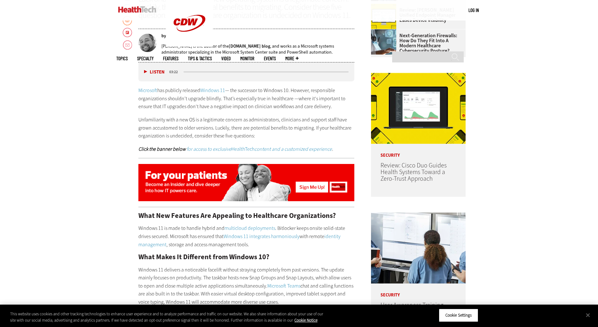
scroll to position [346, 0]
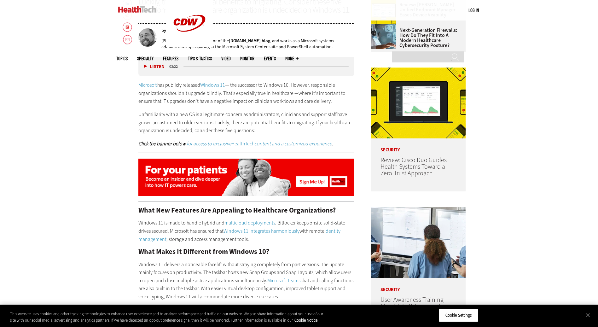
drag, startPoint x: 305, startPoint y: 43, endPoint x: 312, endPoint y: 48, distance: 9.1
click at [312, 47] on p "Adam is the author of the AdamtheAutomator.com blog , and works as a Microsoft …" at bounding box center [257, 44] width 193 height 12
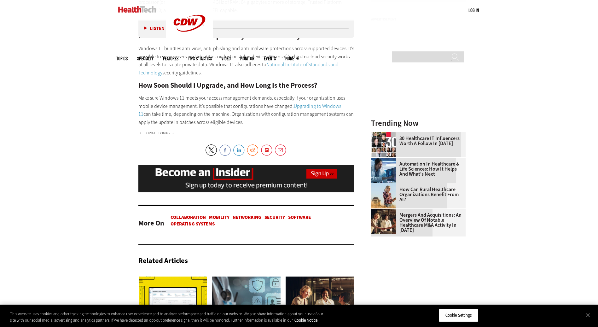
scroll to position [787, 0]
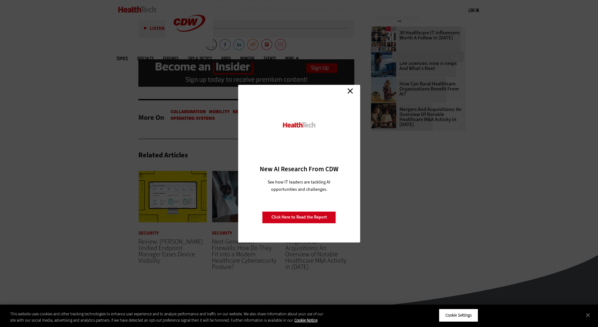
click at [451, 218] on div "Close New AI Research From CDW See how IT leaders are tackling AI opportunities…" at bounding box center [299, 163] width 598 height 327
click at [350, 89] on link "Close" at bounding box center [349, 90] width 9 height 9
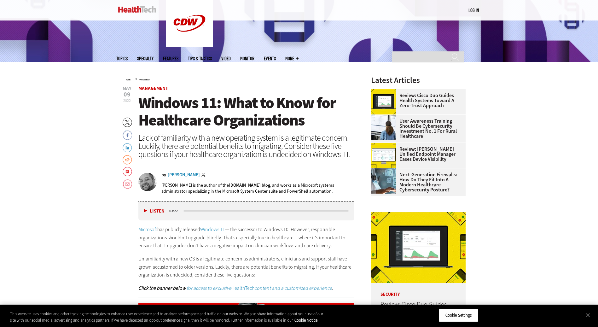
scroll to position [220, 0]
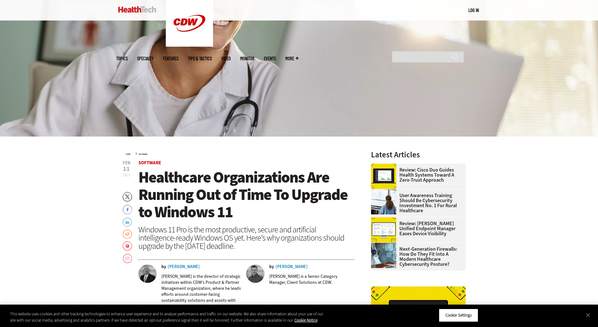
scroll to position [126, 0]
